Goal: Task Accomplishment & Management: Use online tool/utility

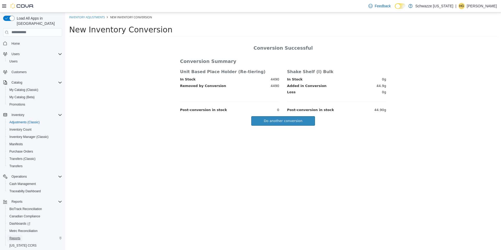
click at [18, 236] on span "Reports" at bounding box center [14, 238] width 11 height 4
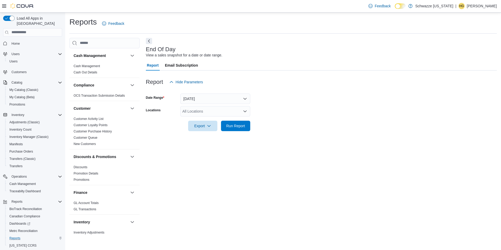
click at [237, 115] on div "All Locations" at bounding box center [215, 111] width 70 height 10
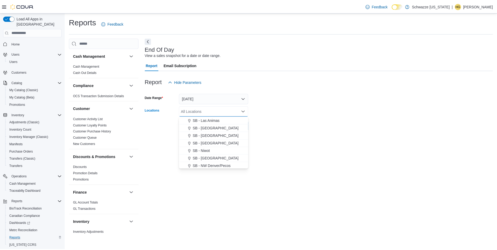
scroll to position [183, 0]
click at [219, 157] on span "SB - [GEOGRAPHIC_DATA]" at bounding box center [217, 156] width 46 height 5
drag, startPoint x: 292, startPoint y: 146, endPoint x: 255, endPoint y: 139, distance: 38.0
click at [290, 146] on div "End Of Day View a sales snapshot for a date or date range. Report Email Subscri…" at bounding box center [321, 137] width 351 height 198
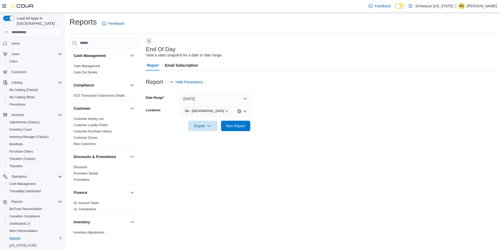
click at [241, 132] on div at bounding box center [321, 134] width 351 height 6
click at [241, 128] on span "Run Report" at bounding box center [235, 125] width 19 height 5
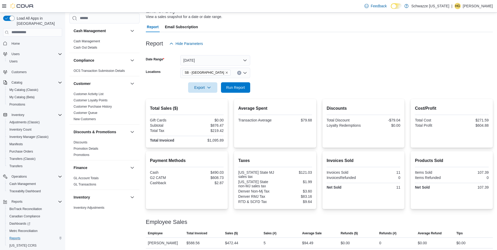
scroll to position [52, 0]
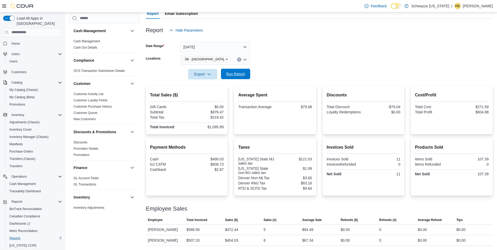
click at [239, 79] on span "Run Report" at bounding box center [235, 74] width 23 height 10
click at [244, 75] on span "Run Report" at bounding box center [235, 73] width 19 height 5
